Goal: Information Seeking & Learning: Check status

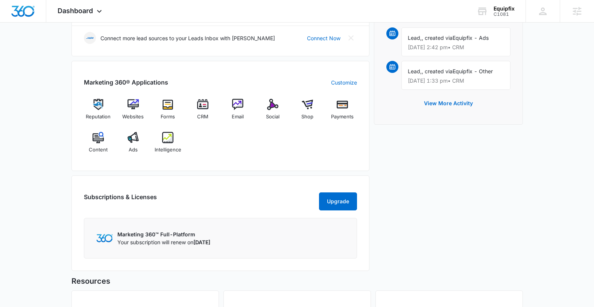
scroll to position [250, 0]
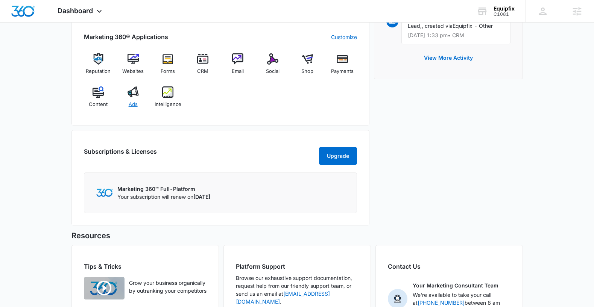
click at [134, 92] on img at bounding box center [132, 91] width 11 height 11
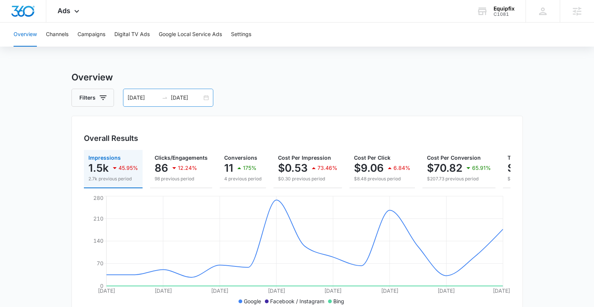
click at [187, 101] on input "[DATE]" at bounding box center [186, 98] width 31 height 8
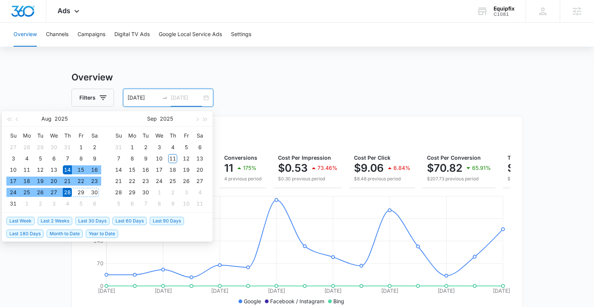
type input "[DATE]"
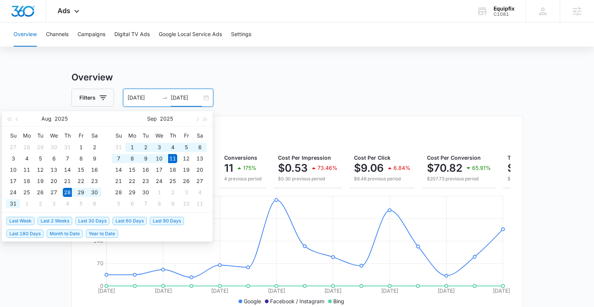
click at [60, 219] on span "Last 2 Weeks" at bounding box center [55, 221] width 35 height 8
type input "[DATE]"
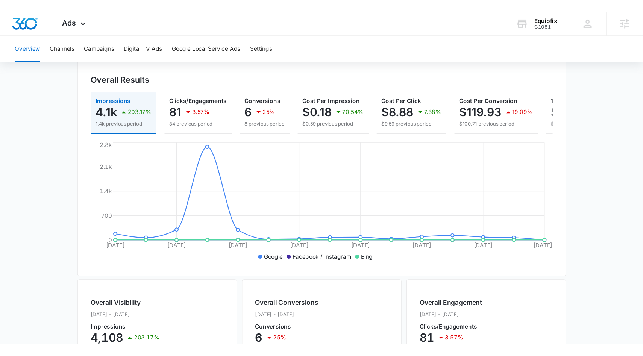
scroll to position [77, 0]
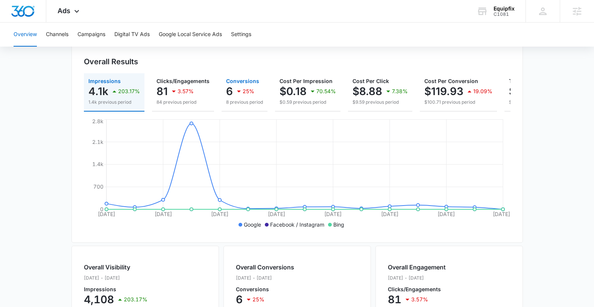
click at [240, 90] on icon "button" at bounding box center [238, 91] width 9 height 9
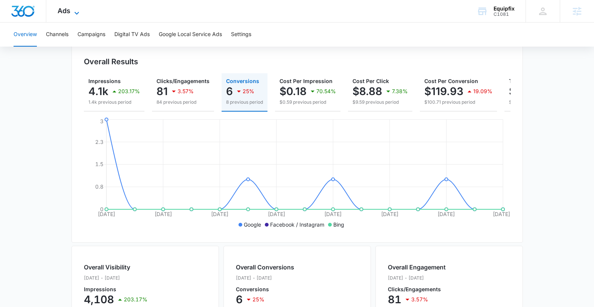
click at [68, 14] on span "Ads" at bounding box center [64, 11] width 13 height 8
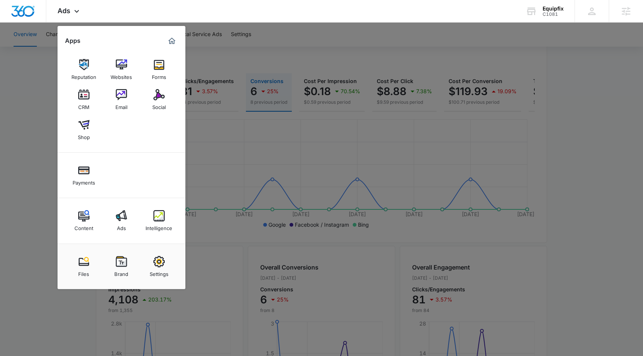
click at [21, 191] on div at bounding box center [321, 178] width 643 height 356
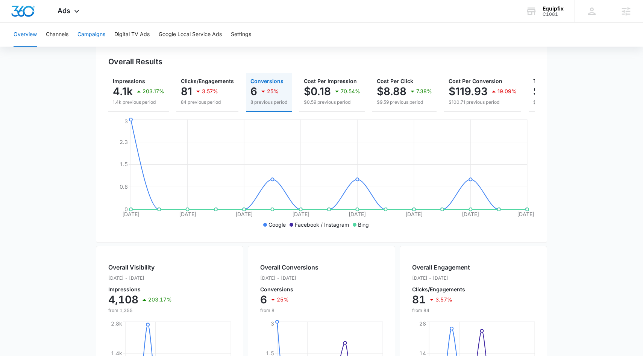
click at [91, 36] on button "Campaigns" at bounding box center [91, 35] width 28 height 24
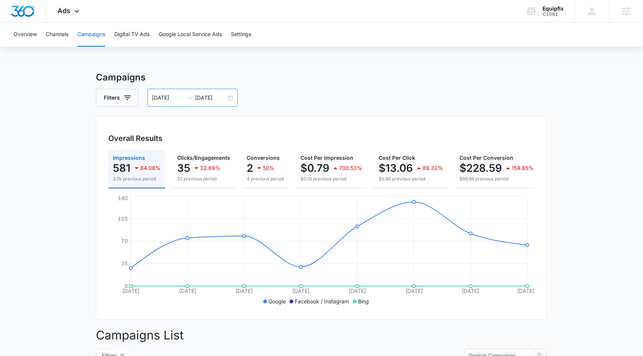
click at [218, 94] on input "[DATE]" at bounding box center [210, 98] width 31 height 8
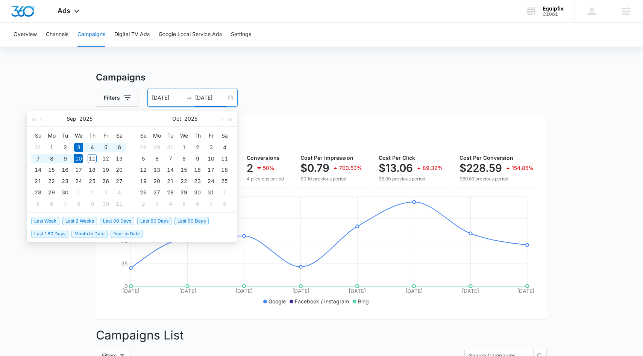
click at [322, 104] on div "Filters 09/03/2025 09/10/2025" at bounding box center [321, 98] width 451 height 18
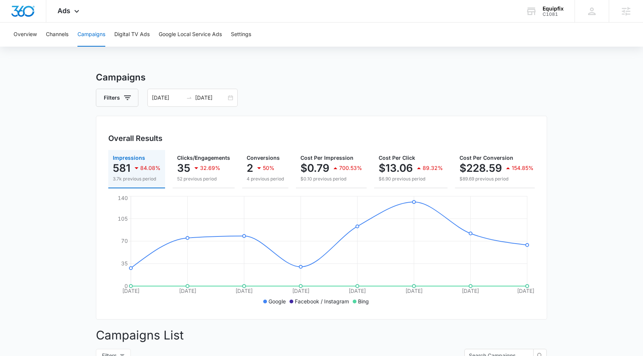
click at [304, 99] on div "Filters 09/03/2025 09/10/2025" at bounding box center [321, 98] width 451 height 18
click at [205, 100] on input "[DATE]" at bounding box center [210, 98] width 31 height 8
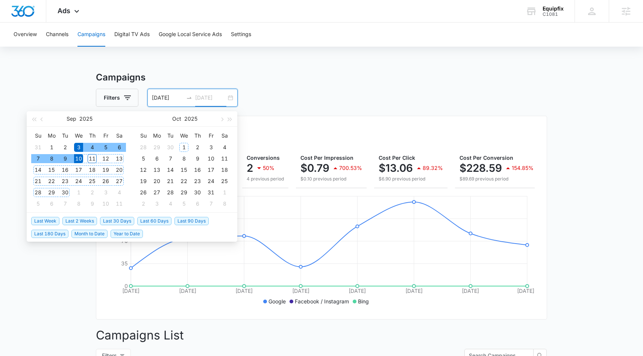
type input "[DATE]"
click at [126, 220] on span "Last 30 Days" at bounding box center [117, 221] width 34 height 8
type input "08/12/2025"
type input "[DATE]"
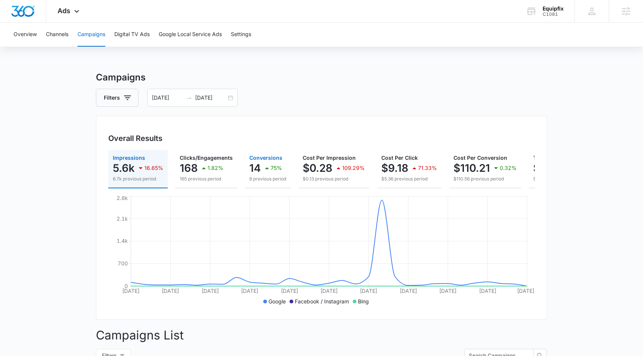
click at [264, 164] on icon "button" at bounding box center [266, 168] width 9 height 9
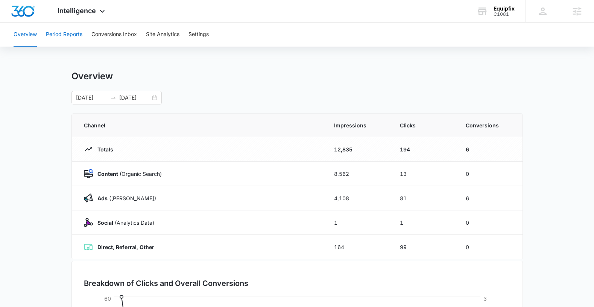
click at [65, 29] on button "Period Reports" at bounding box center [64, 35] width 36 height 24
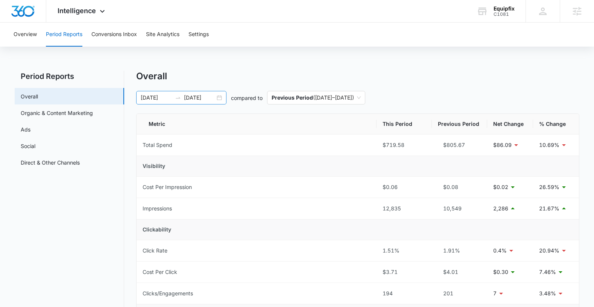
click at [202, 96] on input "[DATE]" at bounding box center [199, 98] width 31 height 8
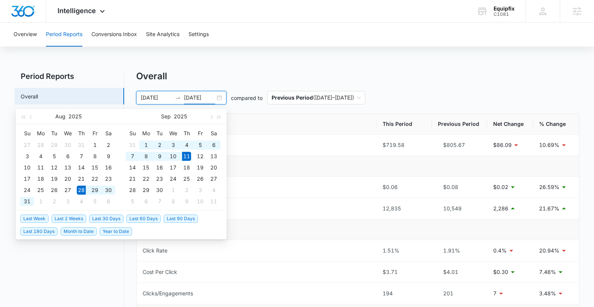
type input "[DATE]"
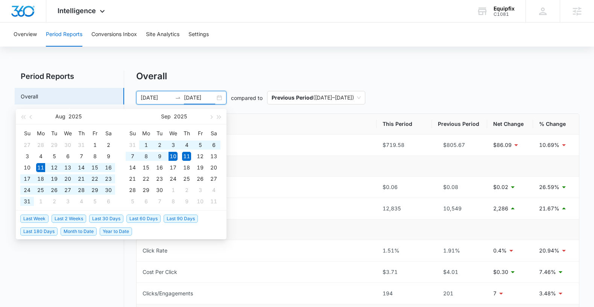
click at [103, 218] on span "Last 30 Days" at bounding box center [106, 219] width 34 height 8
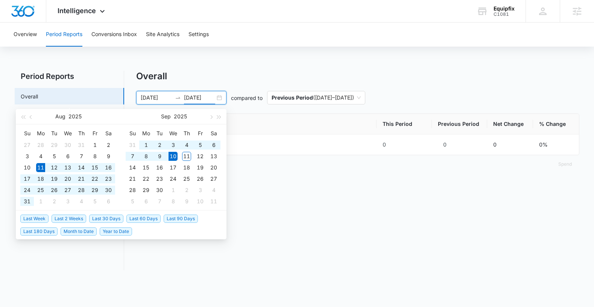
type input "[DATE]"
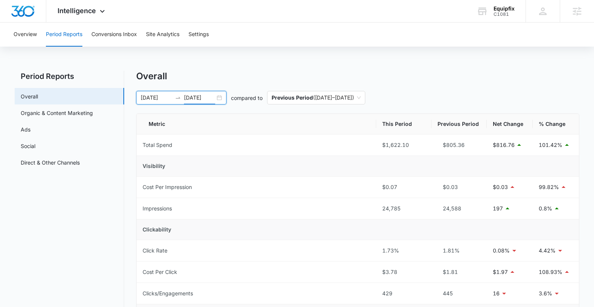
click at [198, 95] on input "[DATE]" at bounding box center [199, 98] width 31 height 8
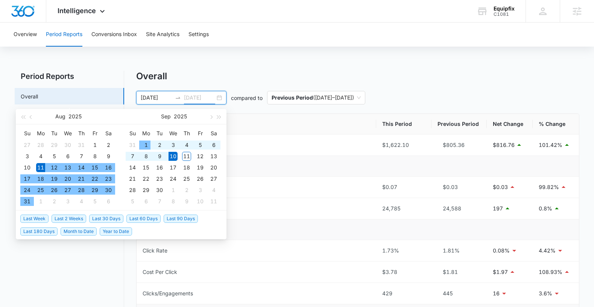
type input "[DATE]"
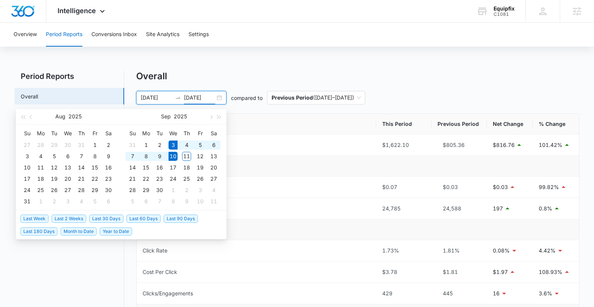
click at [36, 222] on span "Last Week" at bounding box center [34, 219] width 28 height 8
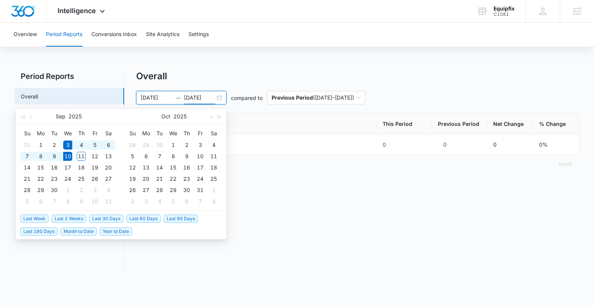
type input "[DATE]"
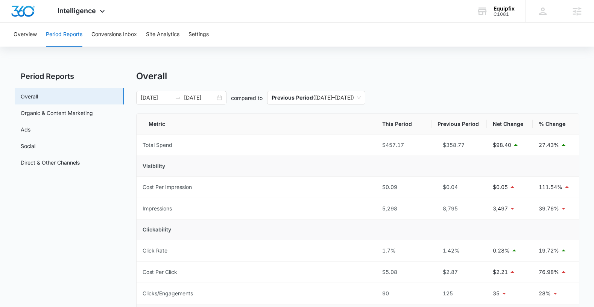
click at [305, 76] on div "Overall" at bounding box center [357, 76] width 442 height 11
